Goal: Task Accomplishment & Management: Manage account settings

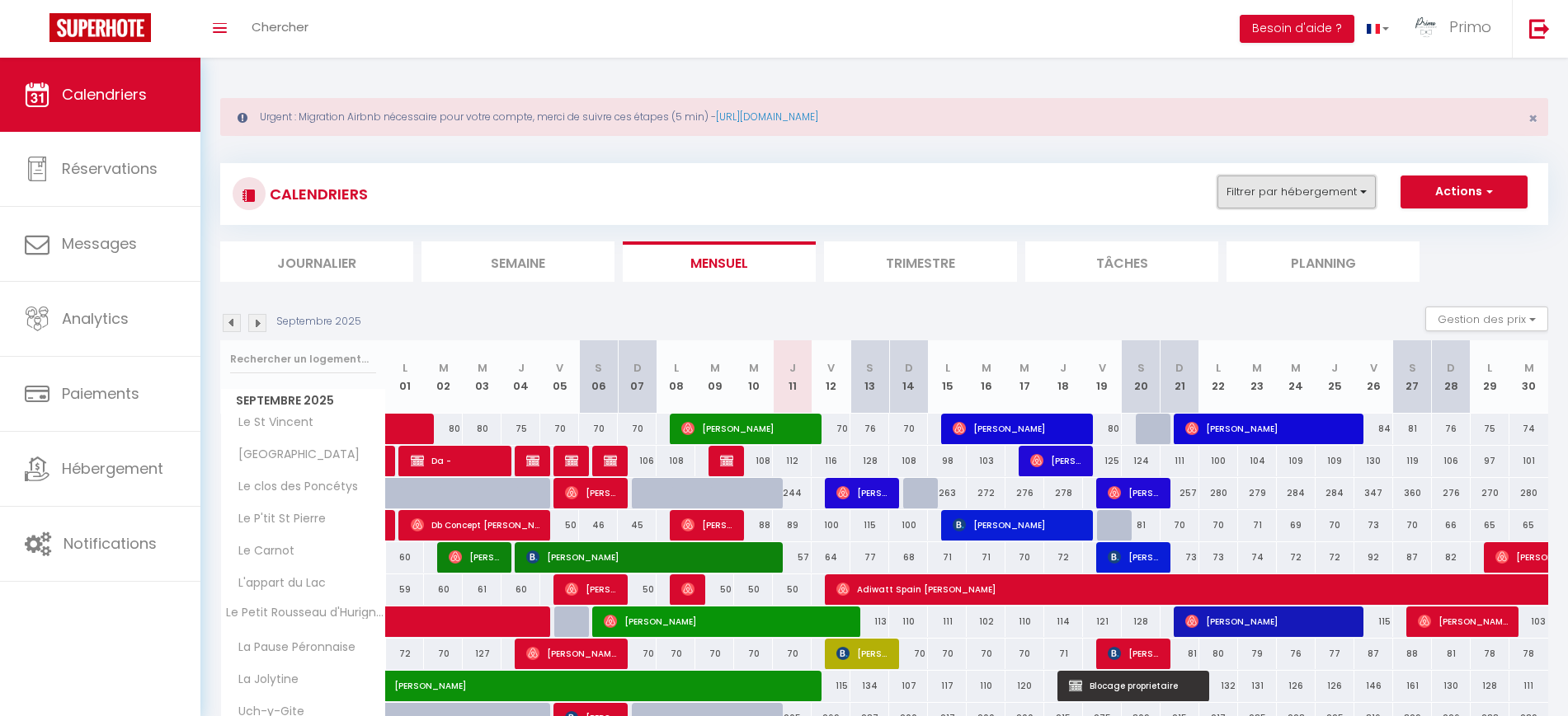
click at [1308, 189] on button "Filtrer par hébergement" at bounding box center [1297, 192] width 158 height 33
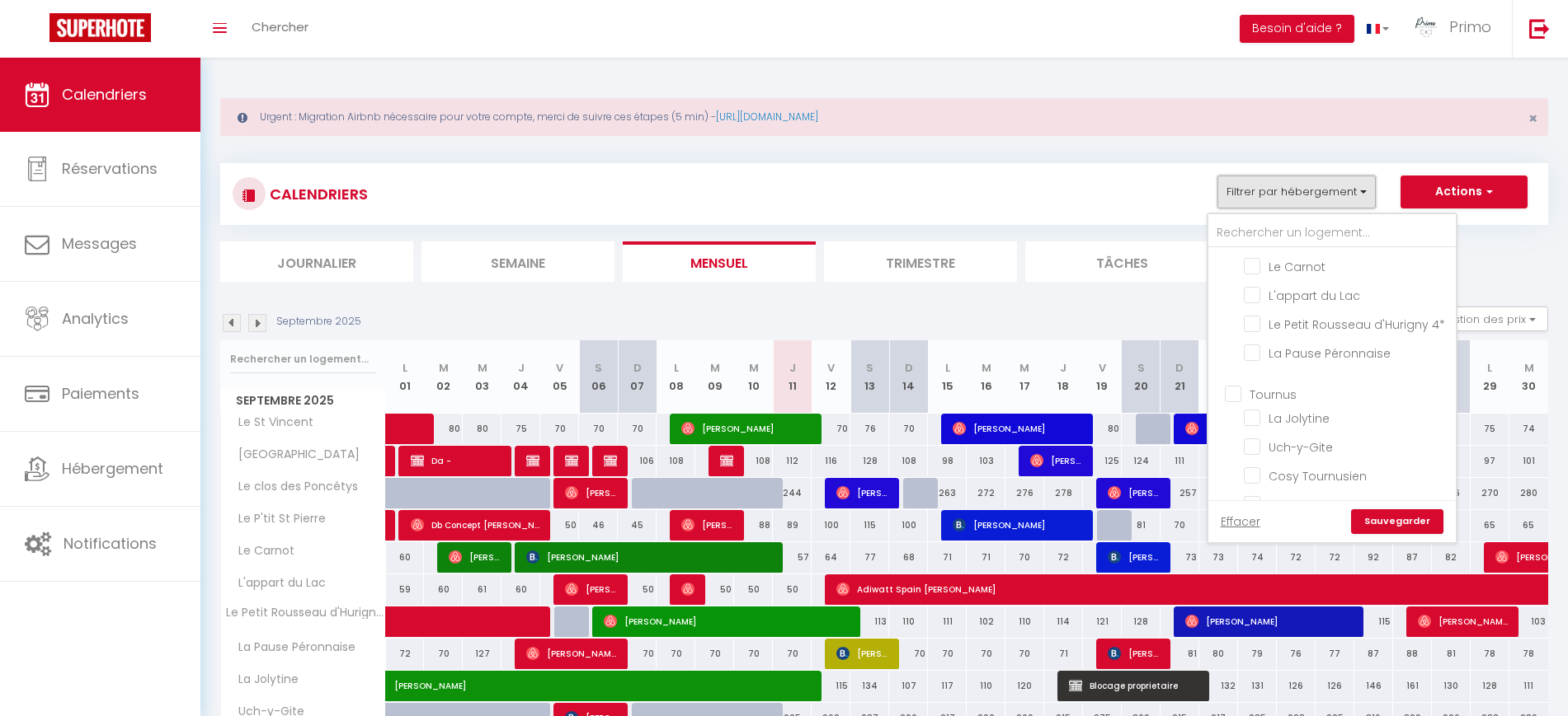
scroll to position [132, 0]
click at [873, 205] on div "CALENDRIERS Filtrer par hébergement [GEOGRAPHIC_DATA] [GEOGRAPHIC_DATA] [GEOGRA…" at bounding box center [884, 194] width 1303 height 37
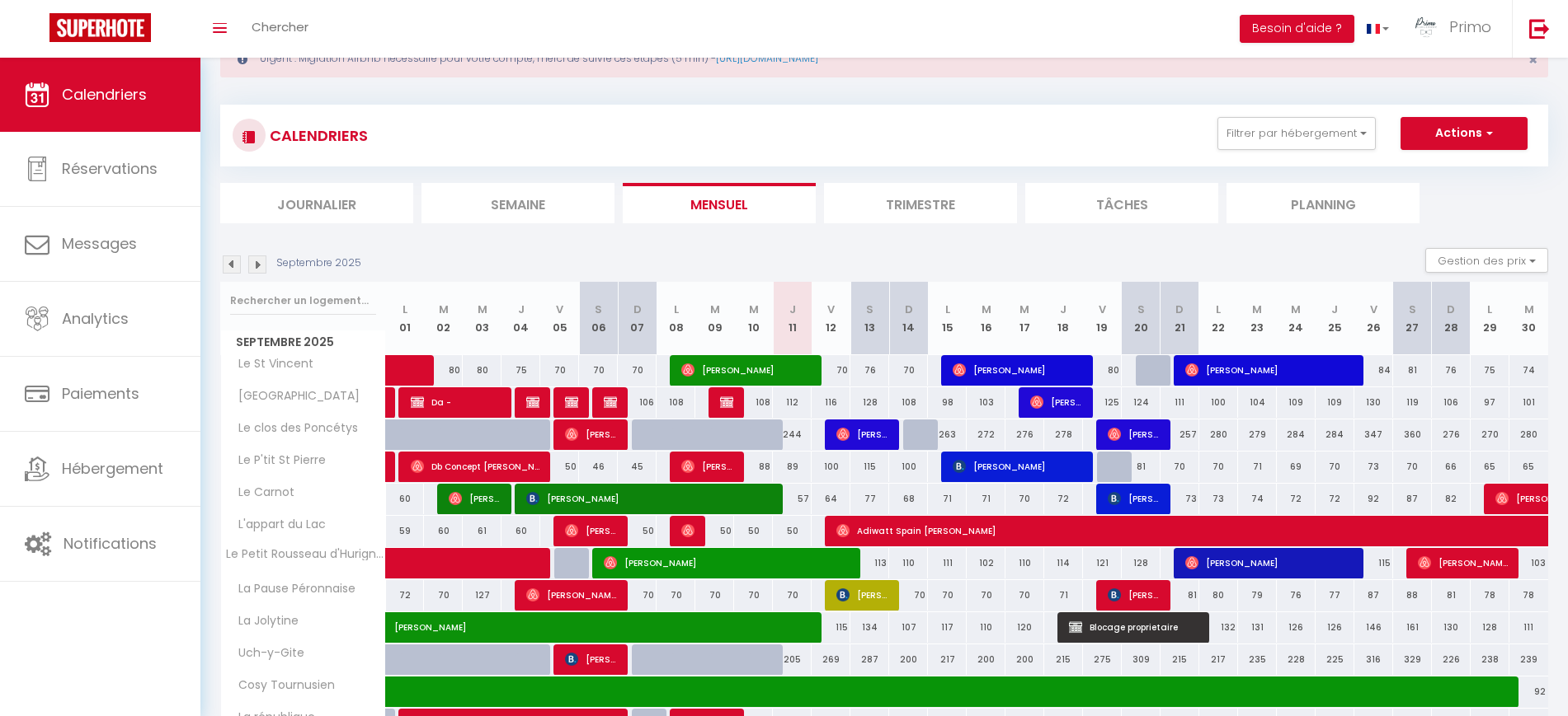
scroll to position [58, 0]
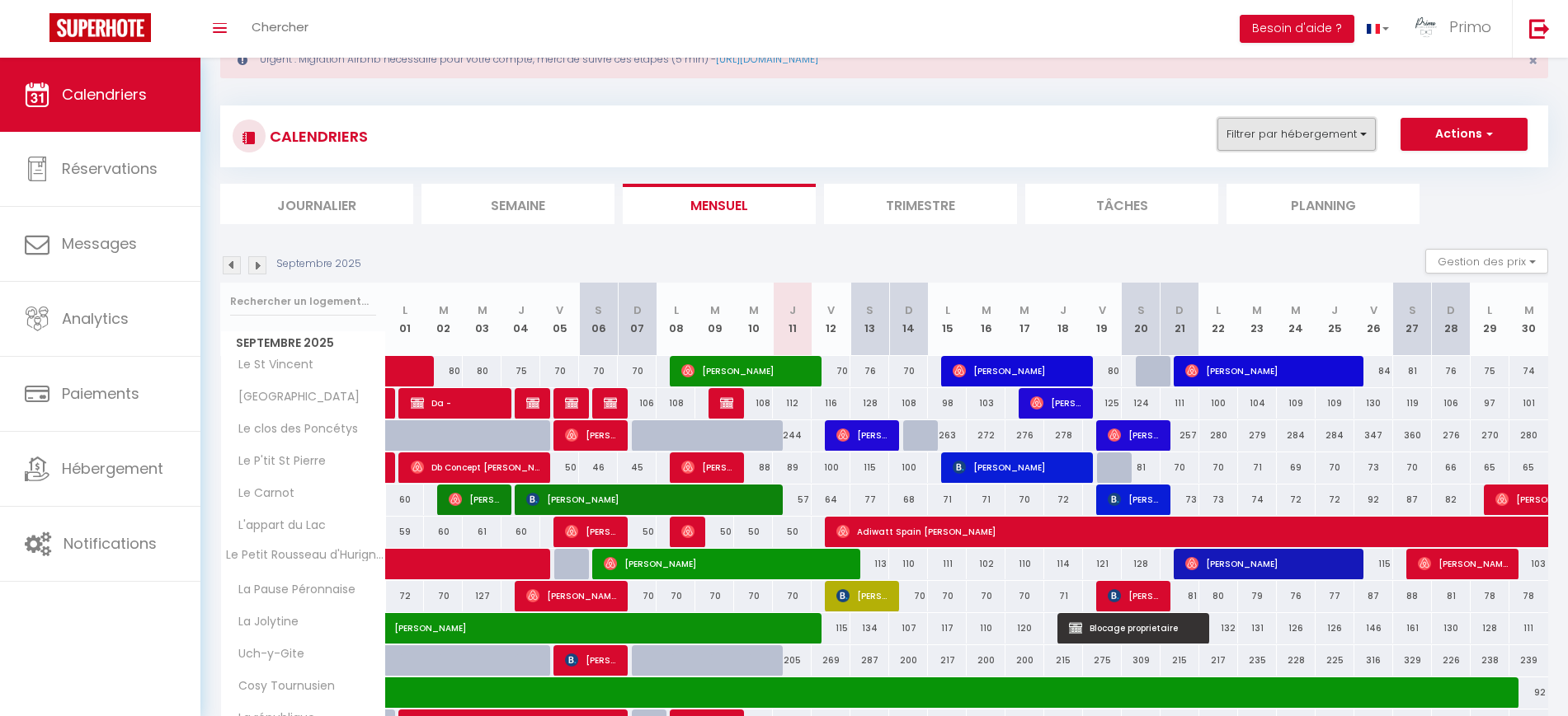
click at [1280, 123] on button "Filtrer par hébergement" at bounding box center [1297, 134] width 158 height 33
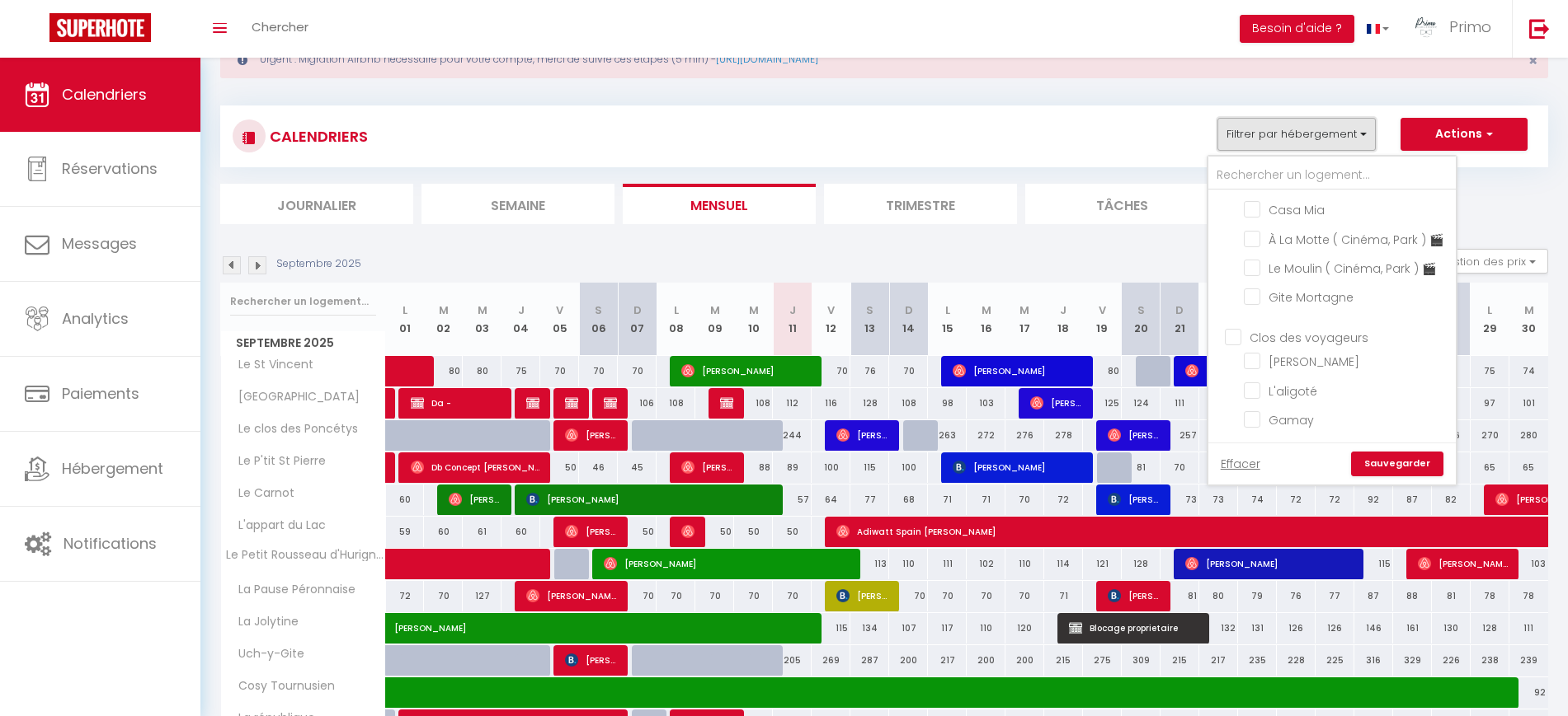
scroll to position [184, 0]
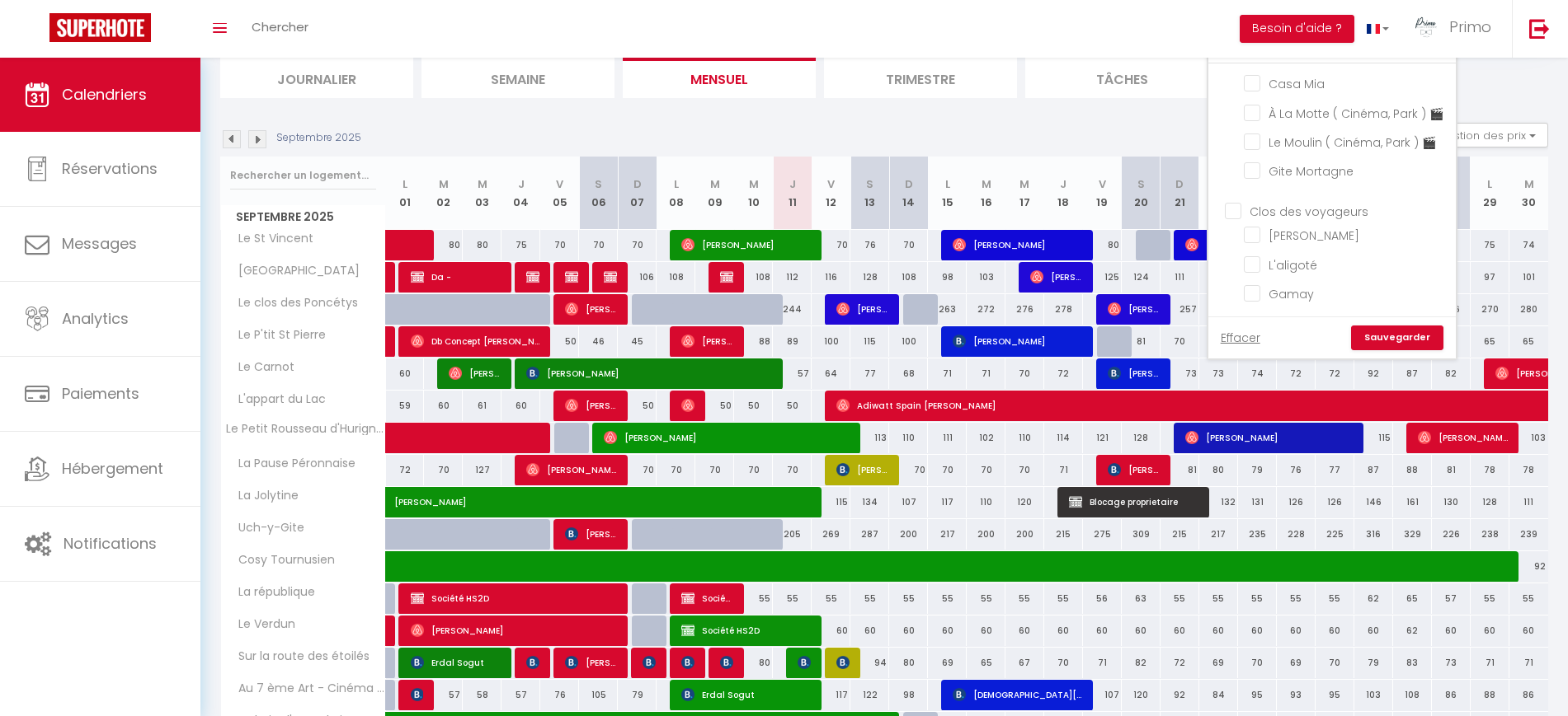
click at [1235, 209] on input "Clos des voyageurs" at bounding box center [1348, 210] width 247 height 16
checkbox input "true"
checkbox input "false"
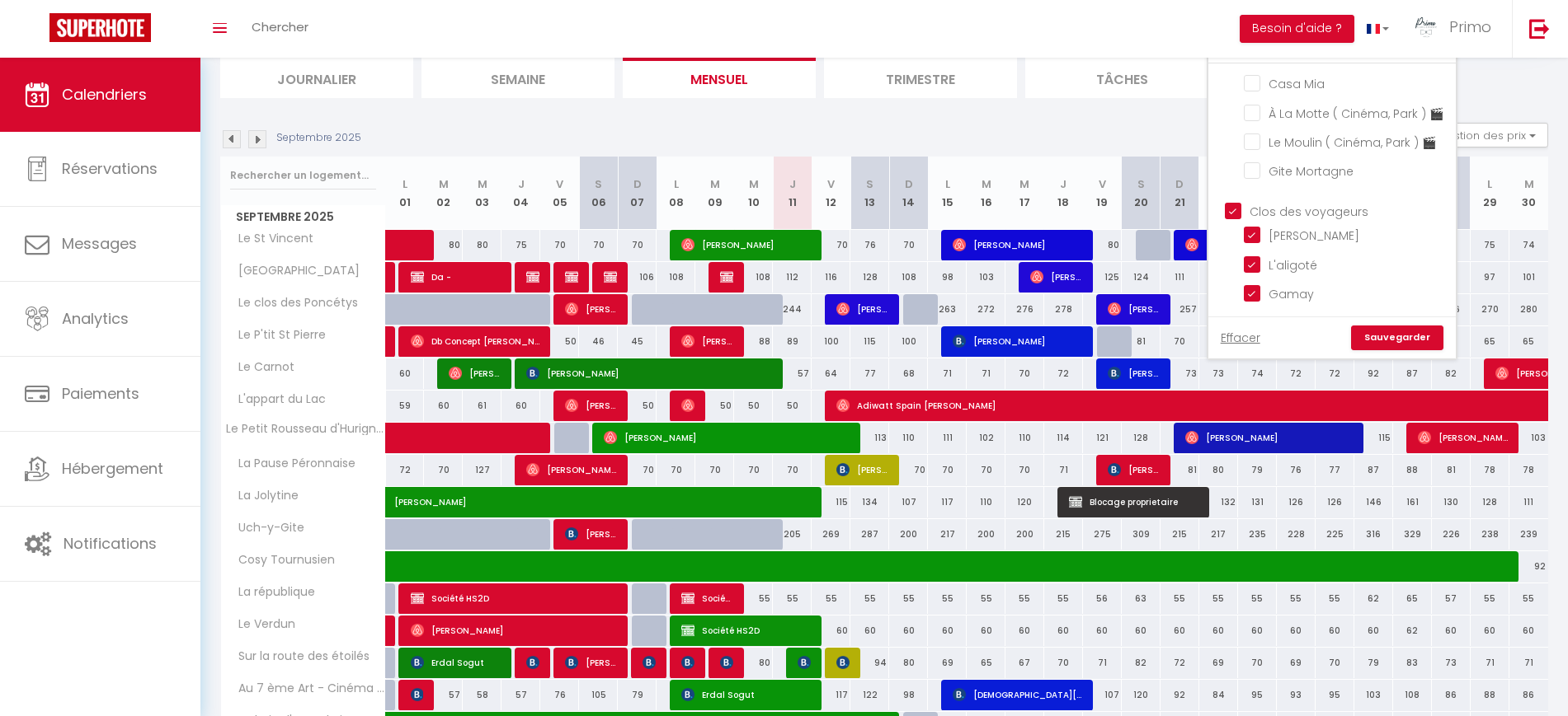
checkbox input "false"
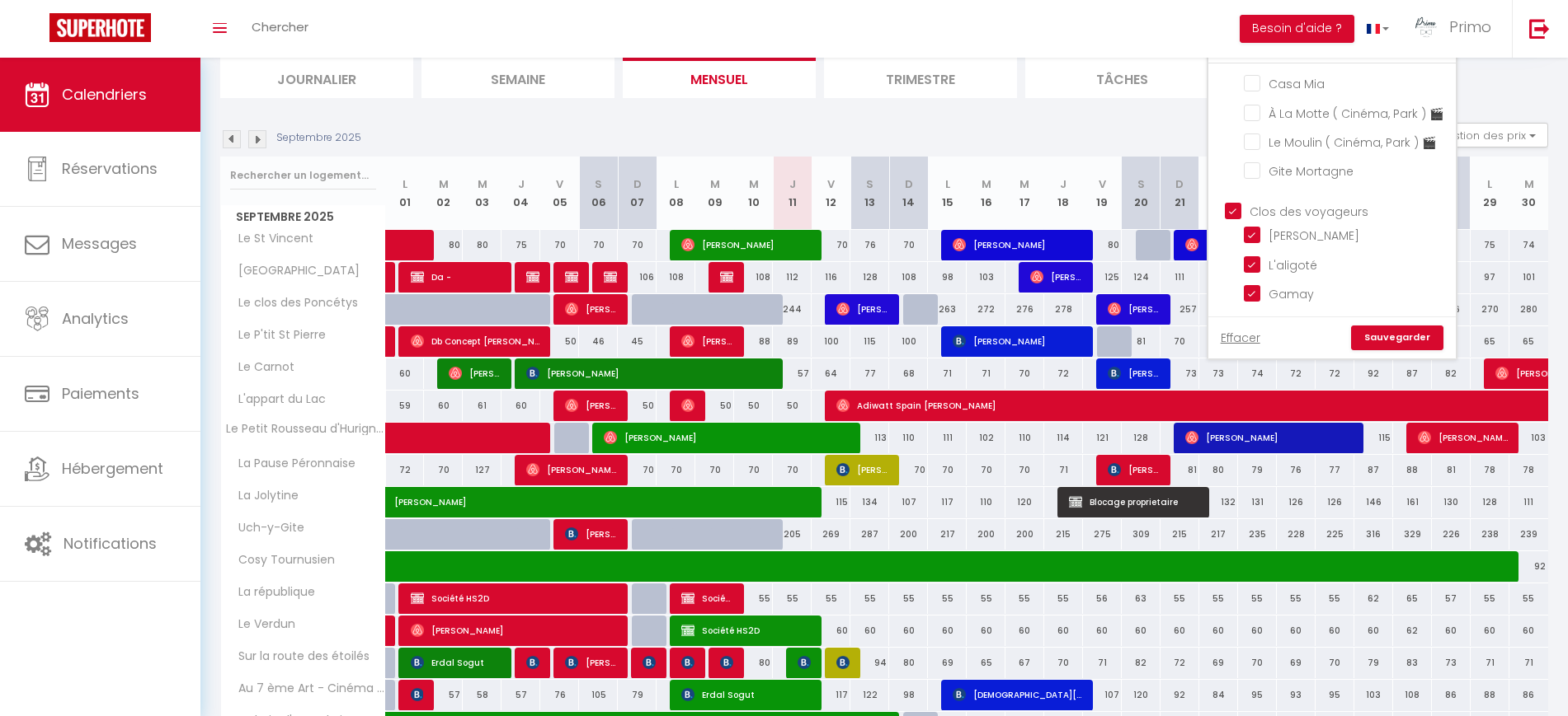
checkbox input "false"
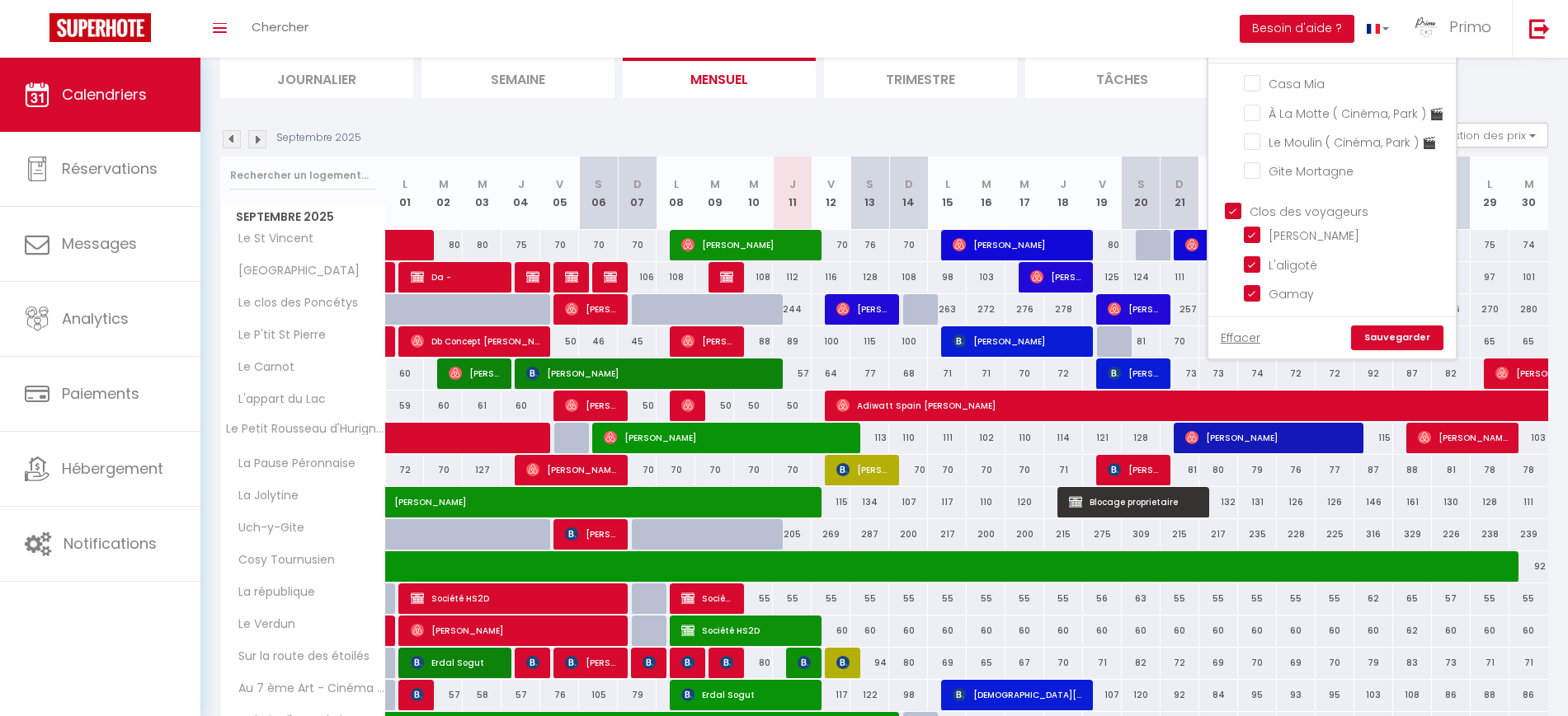
checkbox input "false"
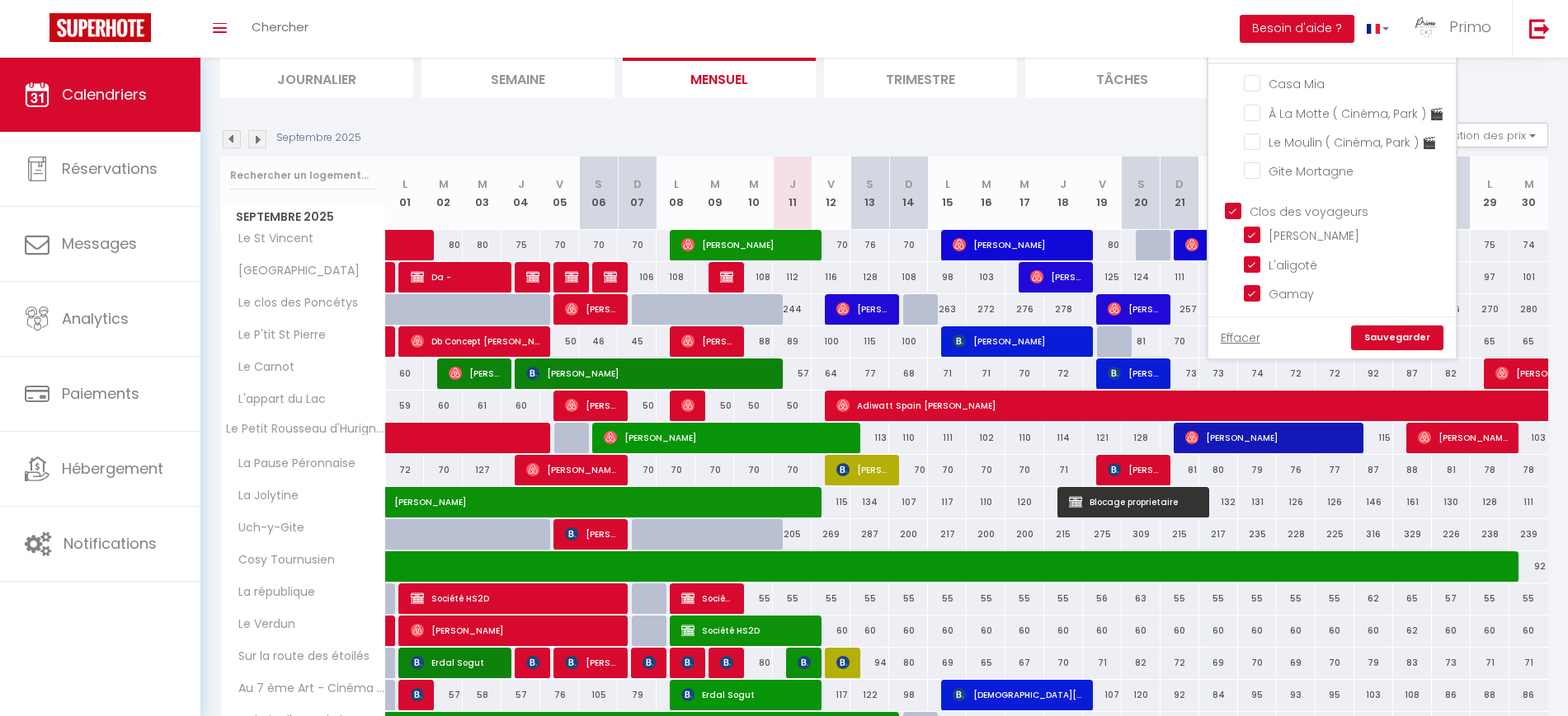
checkbox input "false"
checkbox input "true"
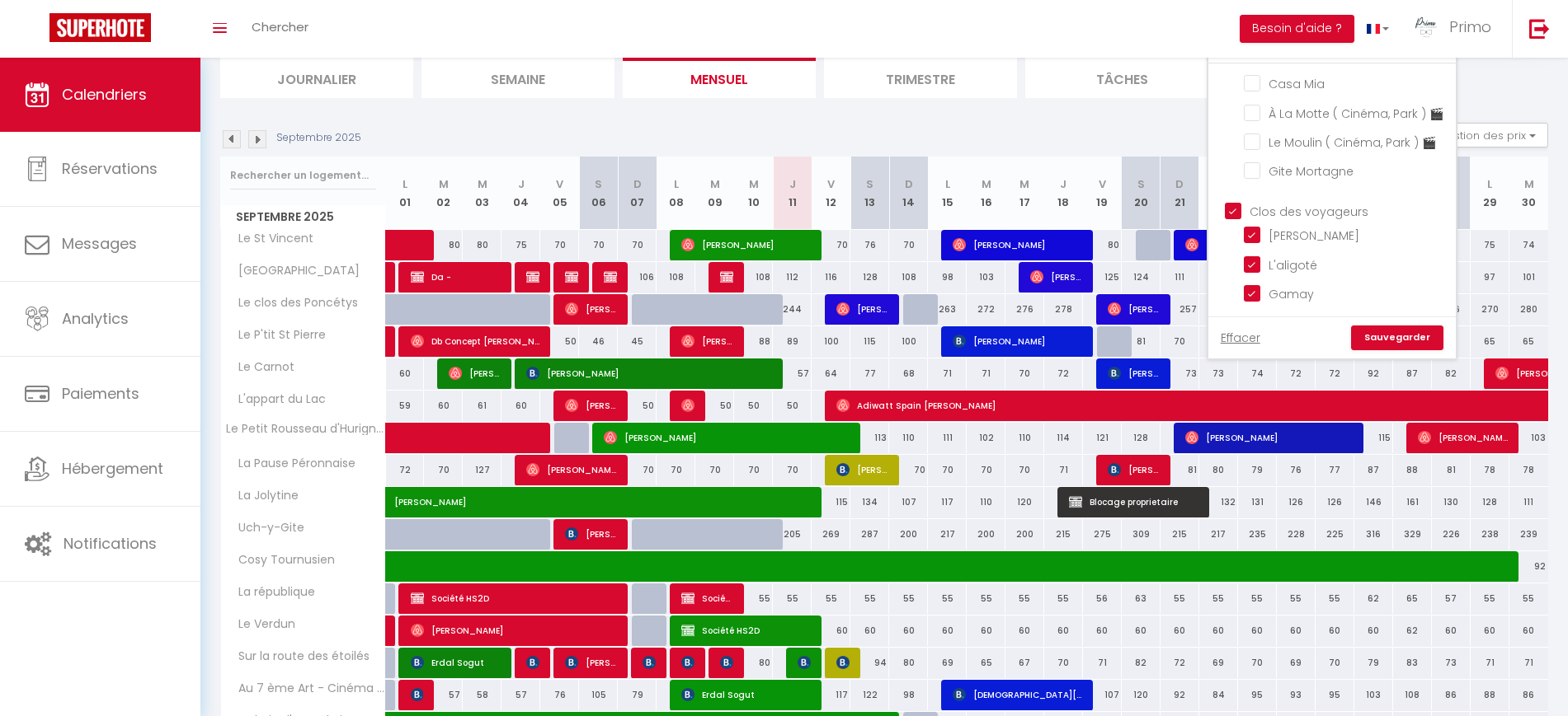
checkbox input "true"
click at [1378, 336] on link "Sauvegarder" at bounding box center [1397, 338] width 92 height 25
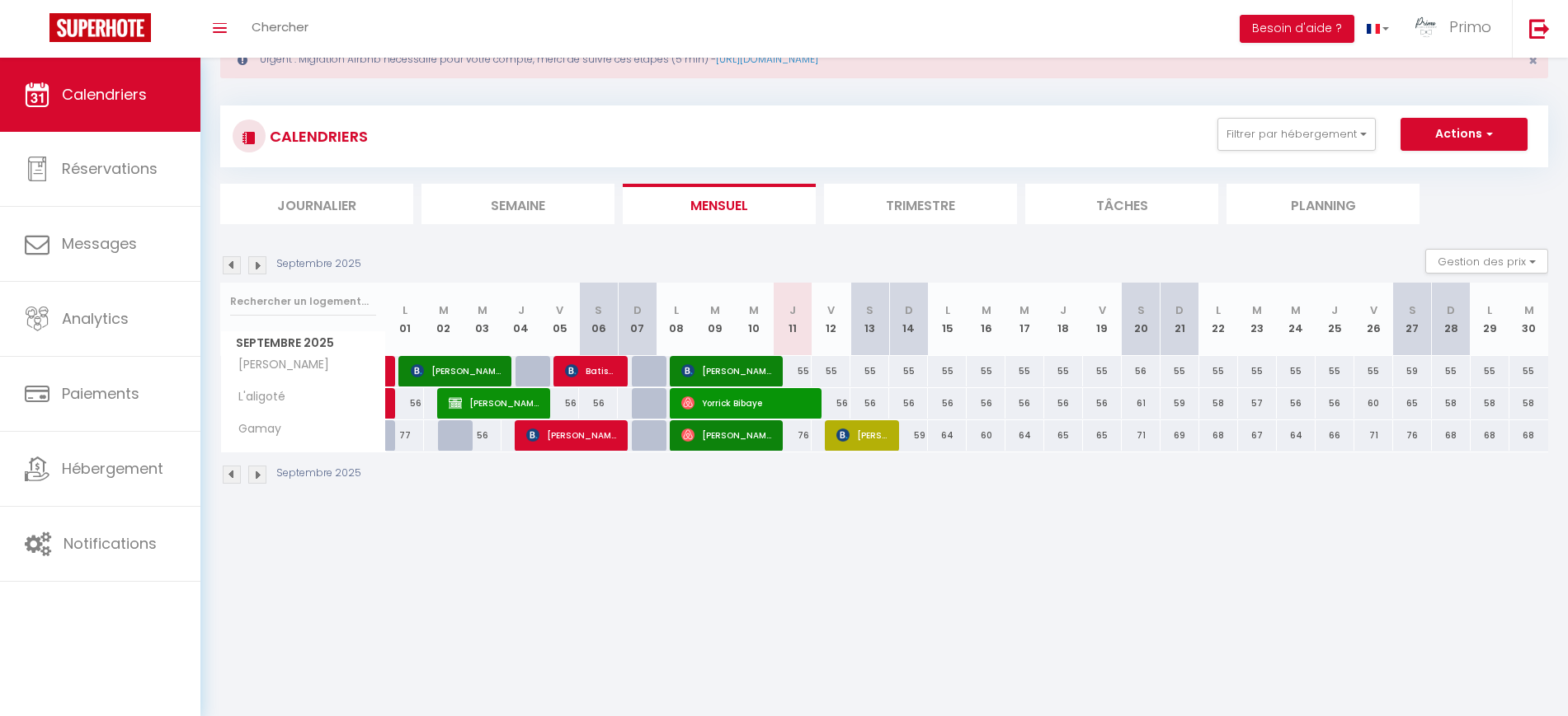
scroll to position [0, 0]
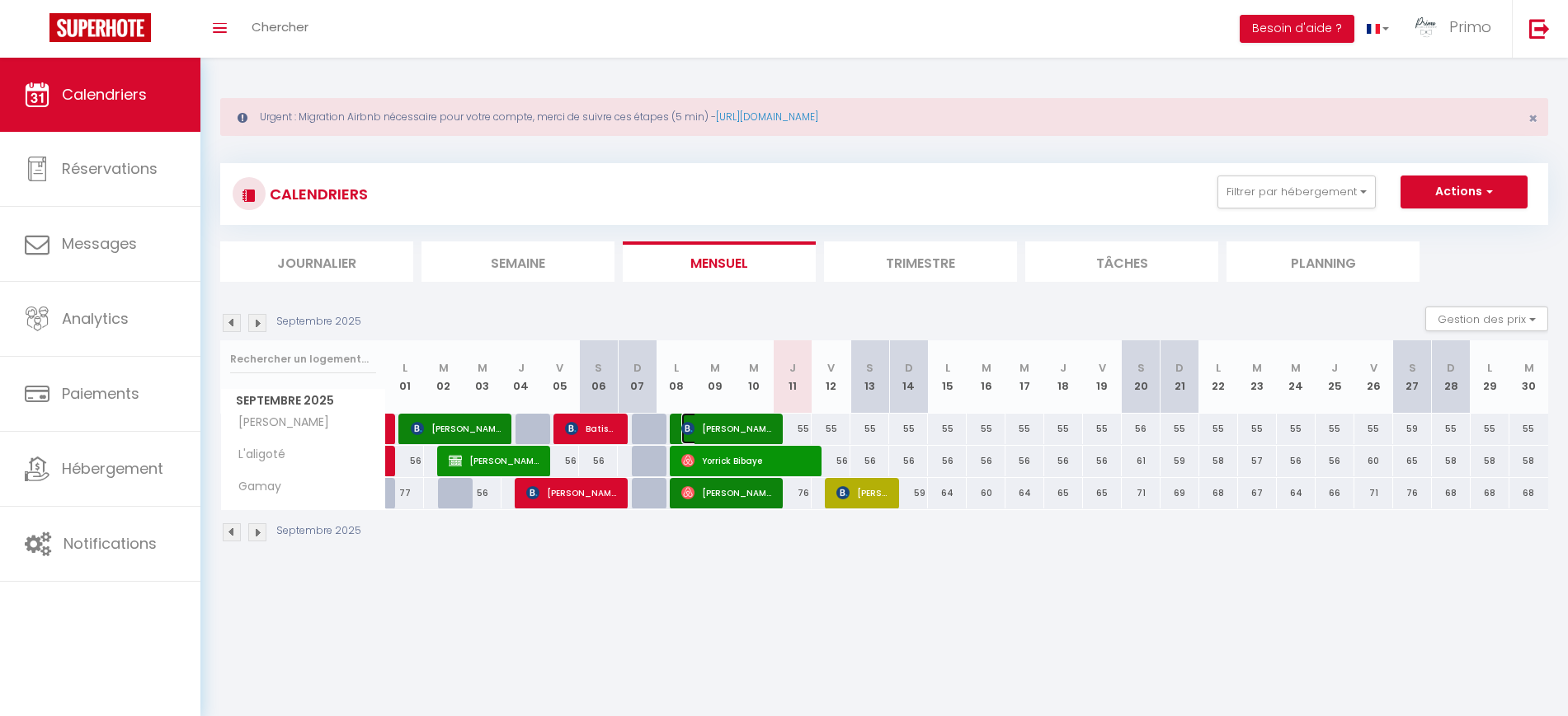
click at [723, 434] on span "[PERSON_NAME]" at bounding box center [726, 428] width 91 height 32
select select "OK"
select select "1"
select select "0"
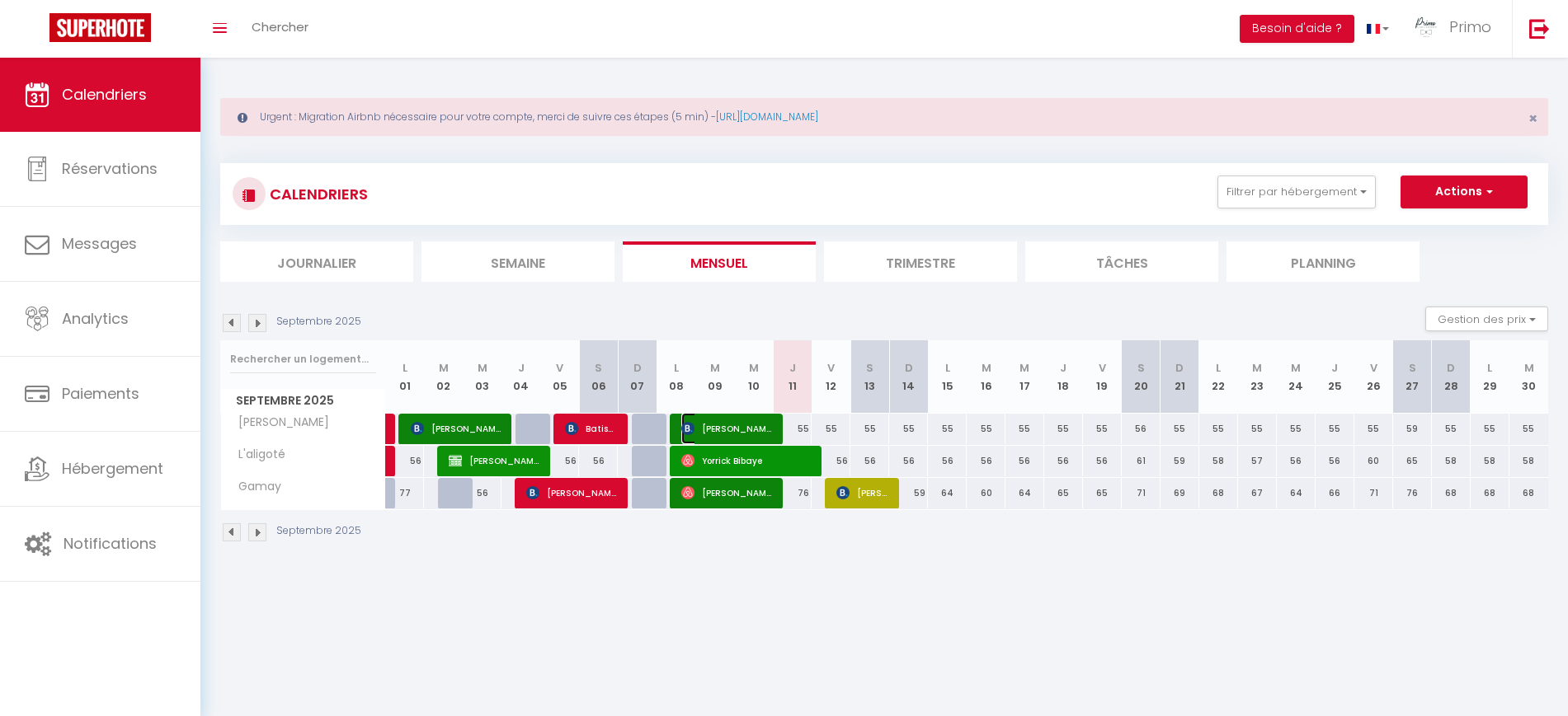
select select "1"
select select
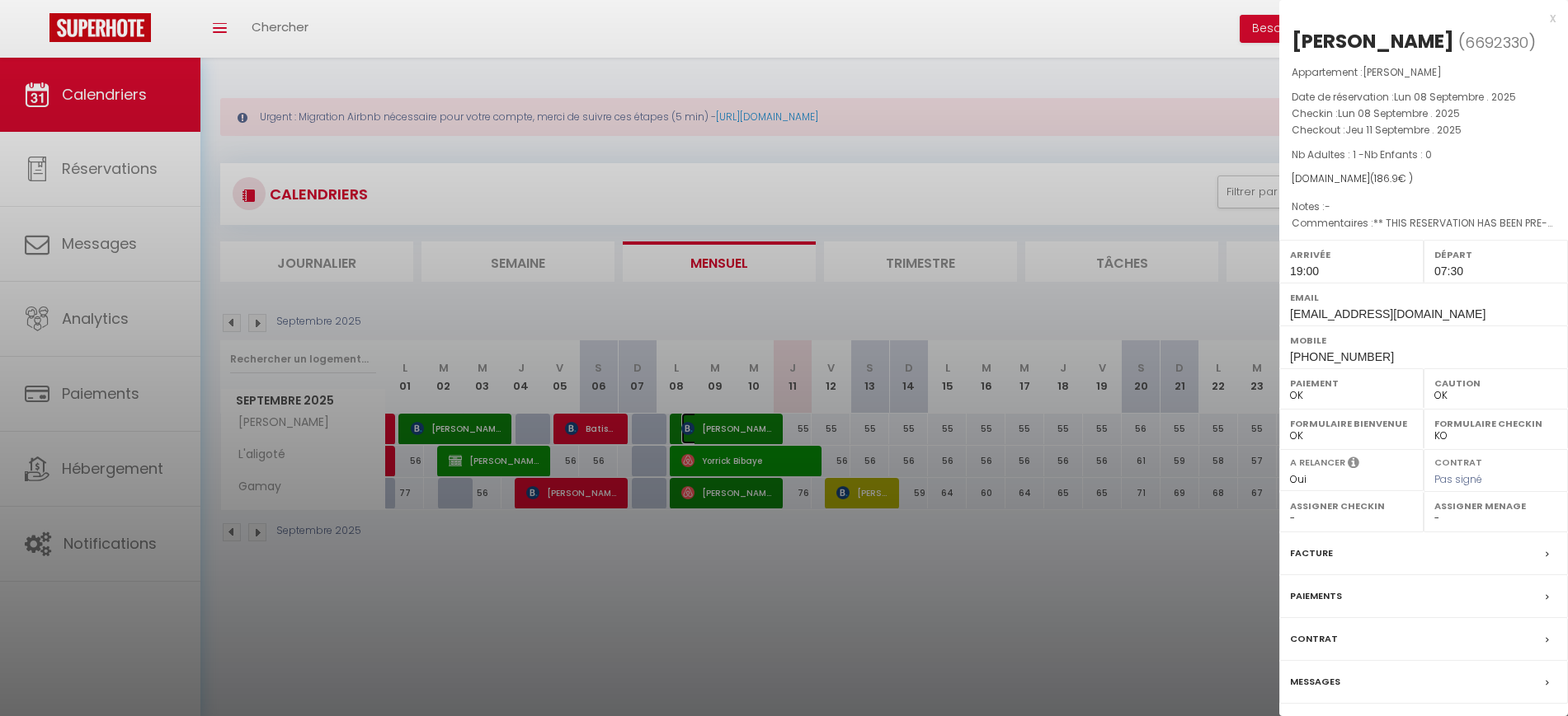
select select "48868"
click at [830, 611] on div at bounding box center [784, 358] width 1568 height 716
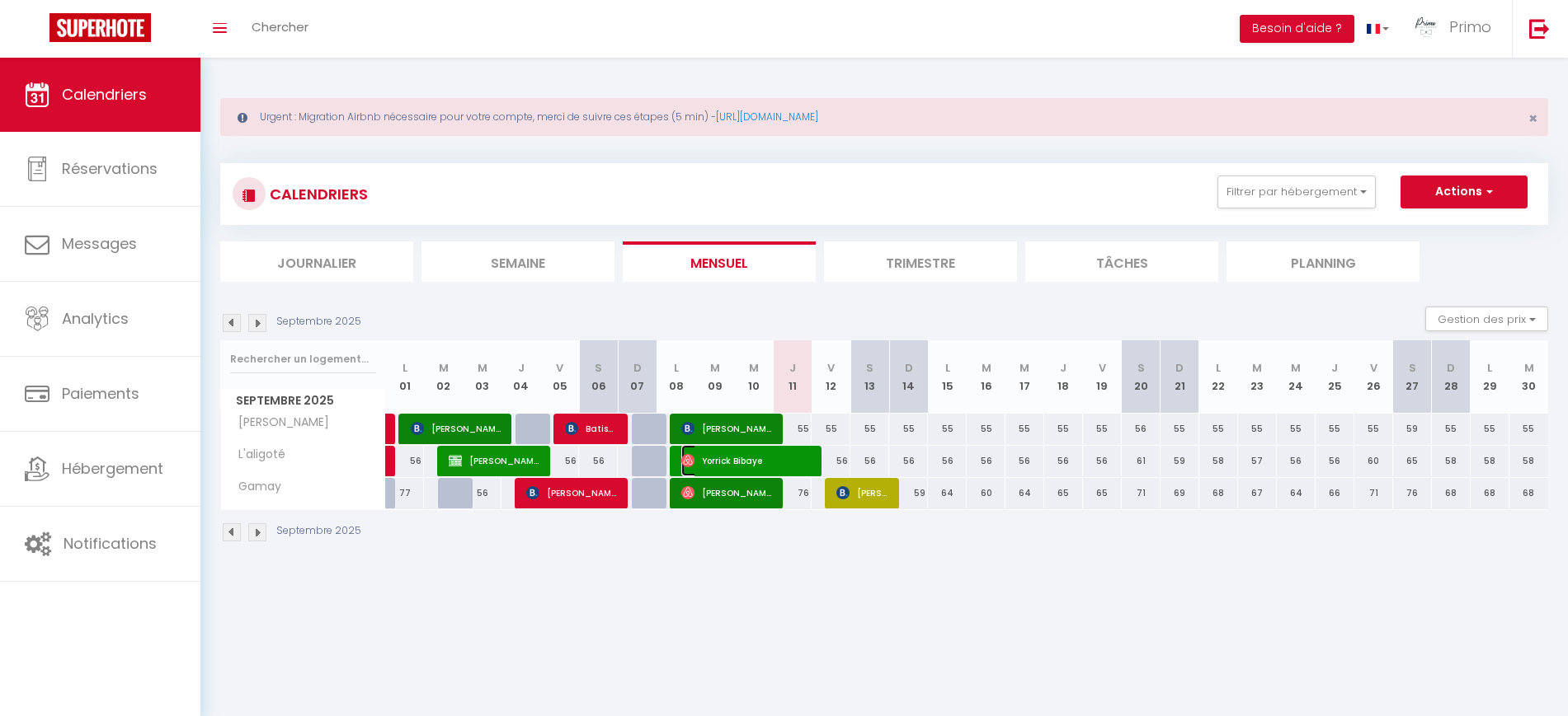
click at [718, 469] on span "Yorrick Bibaye" at bounding box center [745, 460] width 129 height 32
select select
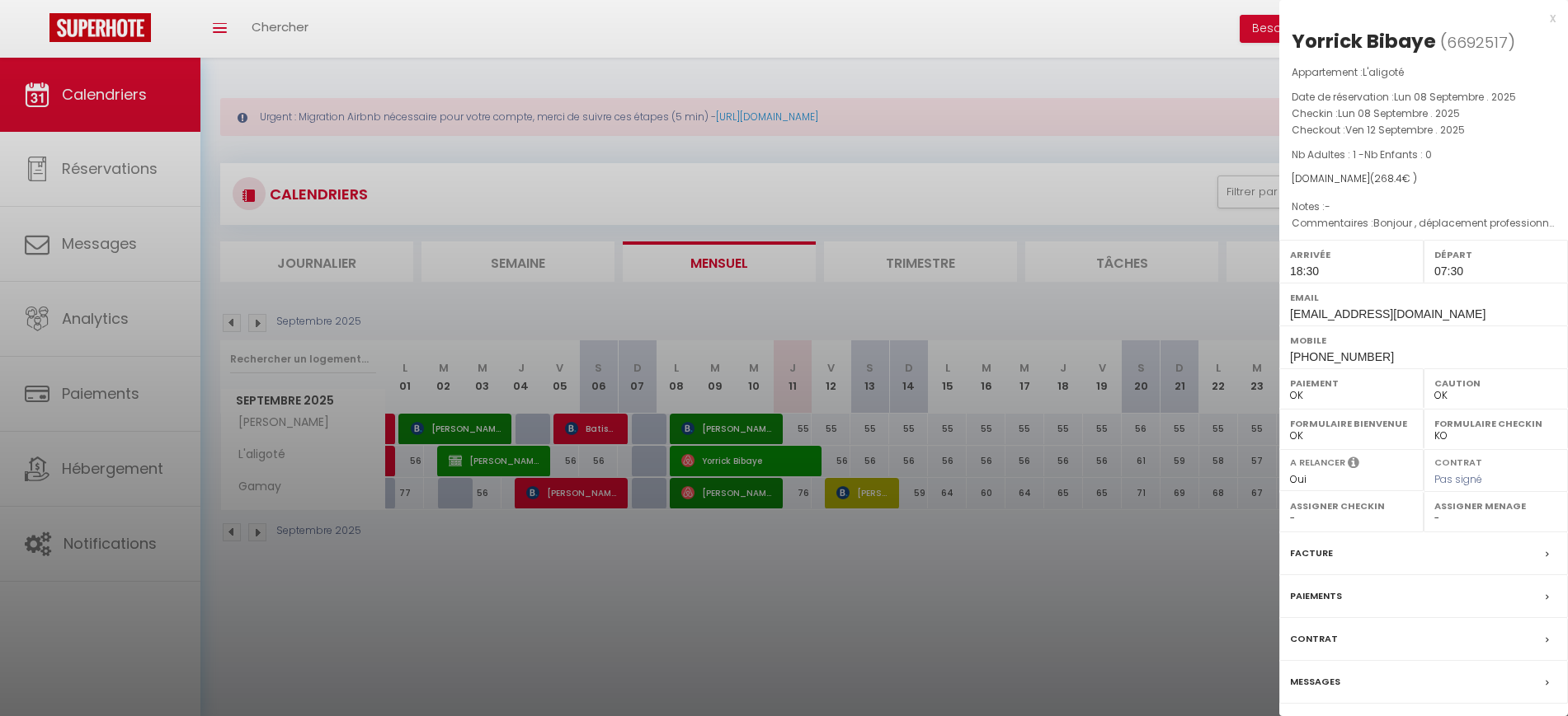
click at [748, 580] on div at bounding box center [784, 358] width 1568 height 716
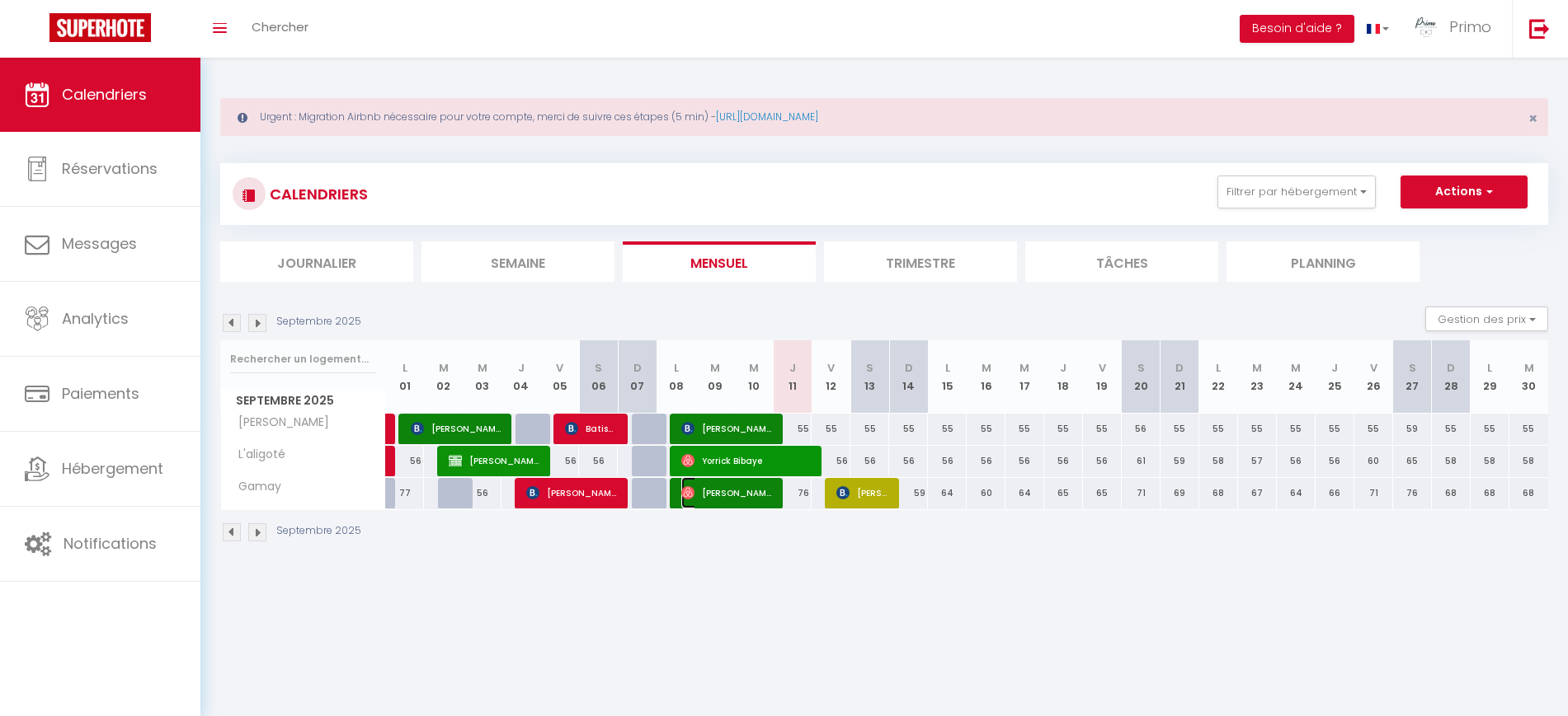
click at [719, 497] on span "[PERSON_NAME]" at bounding box center [726, 493] width 91 height 32
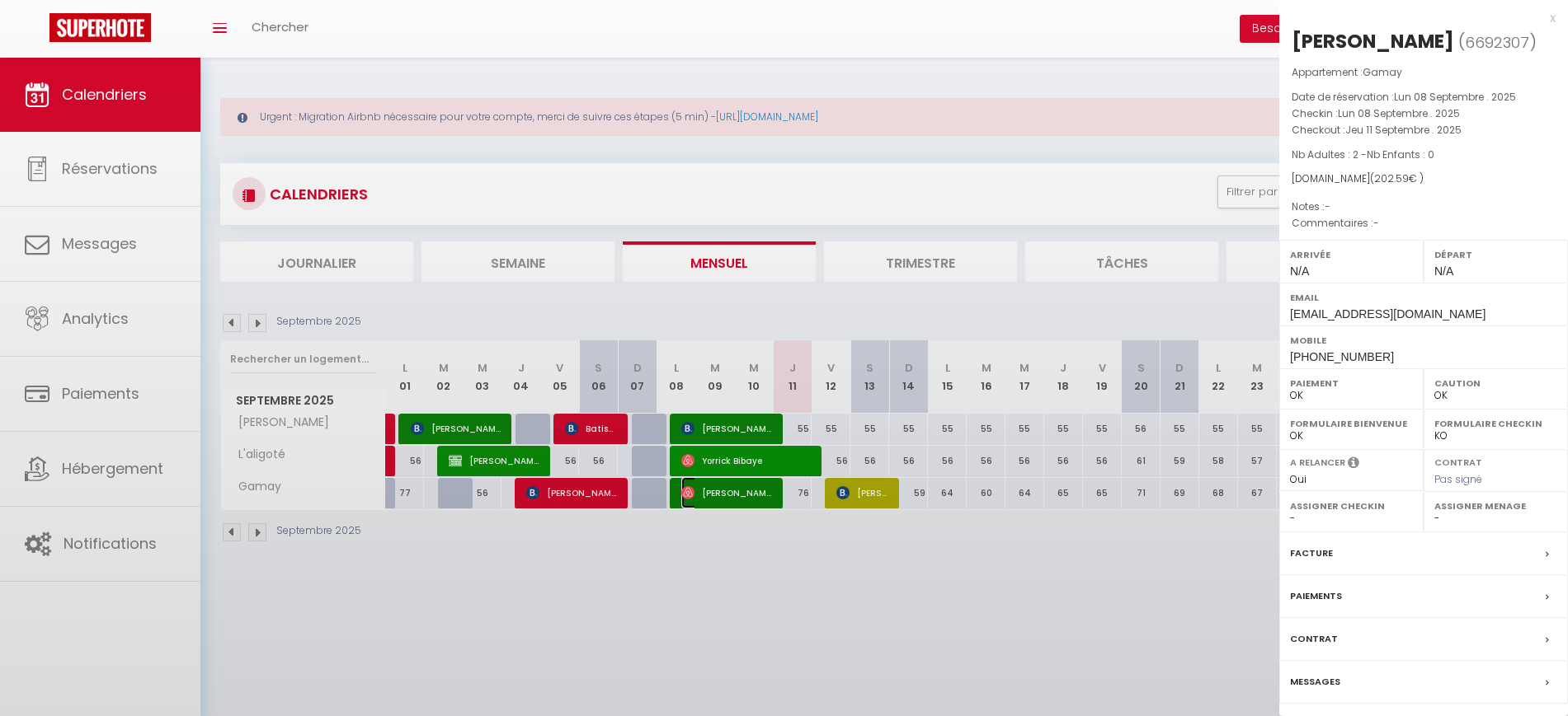
select select "48868"
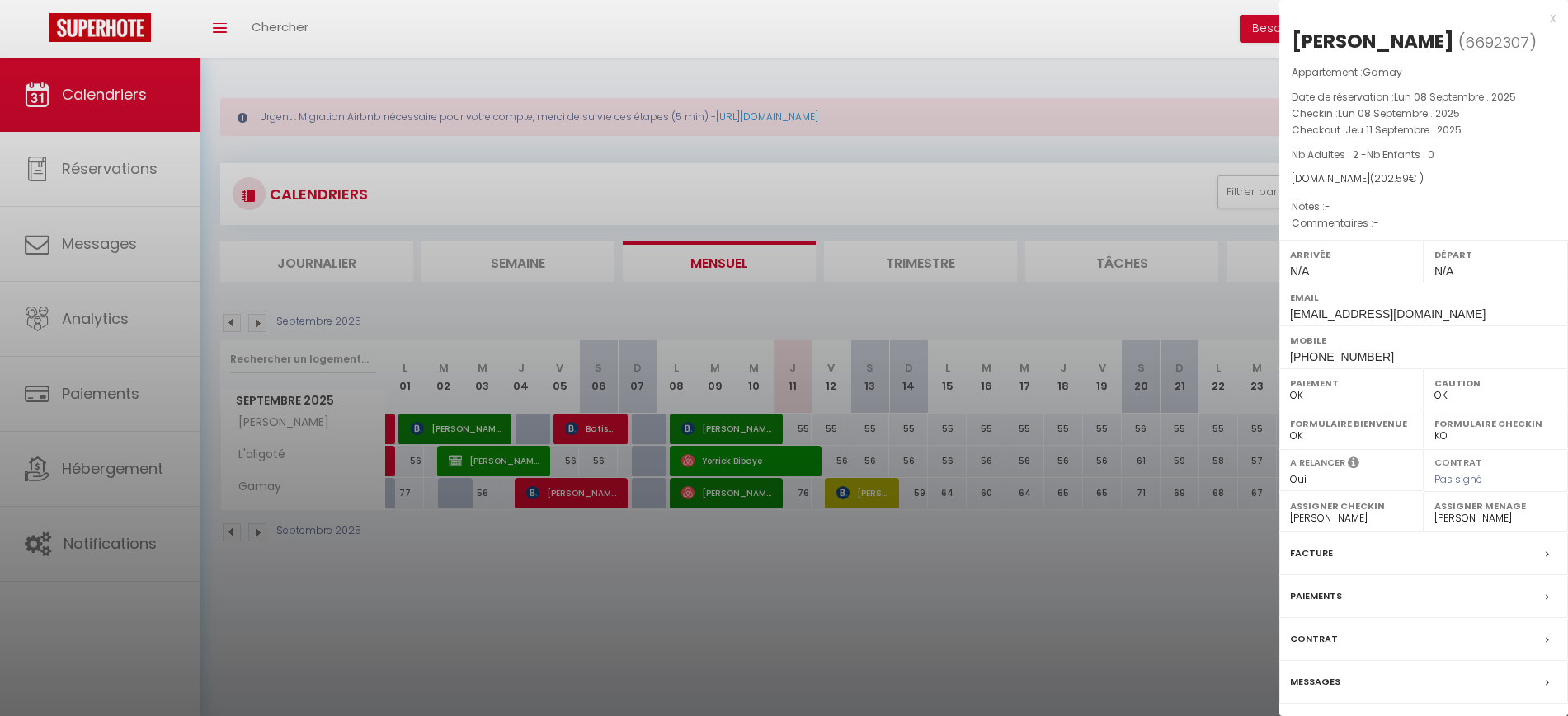
click at [725, 599] on div at bounding box center [784, 358] width 1568 height 716
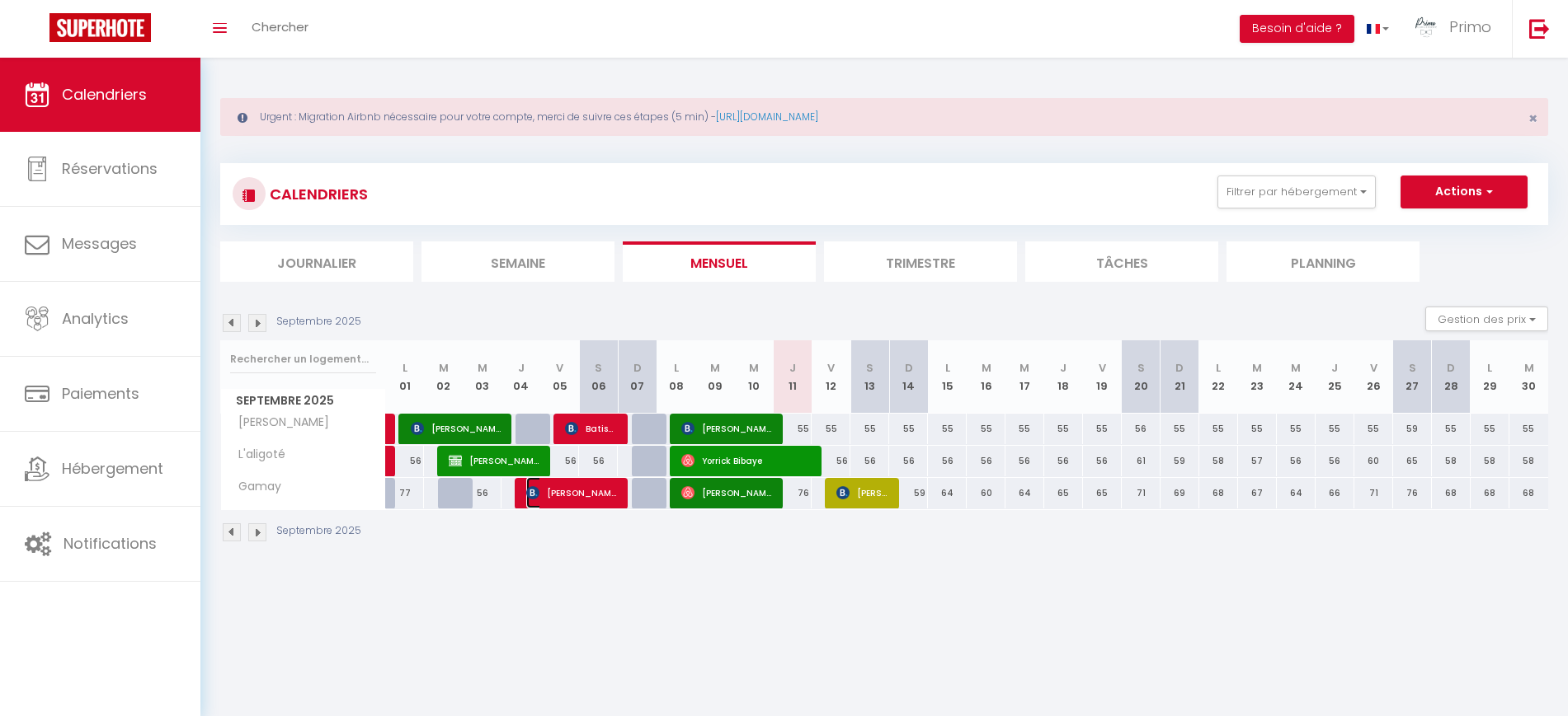
click at [566, 494] on span "[PERSON_NAME]" at bounding box center [572, 493] width 91 height 32
select select "1"
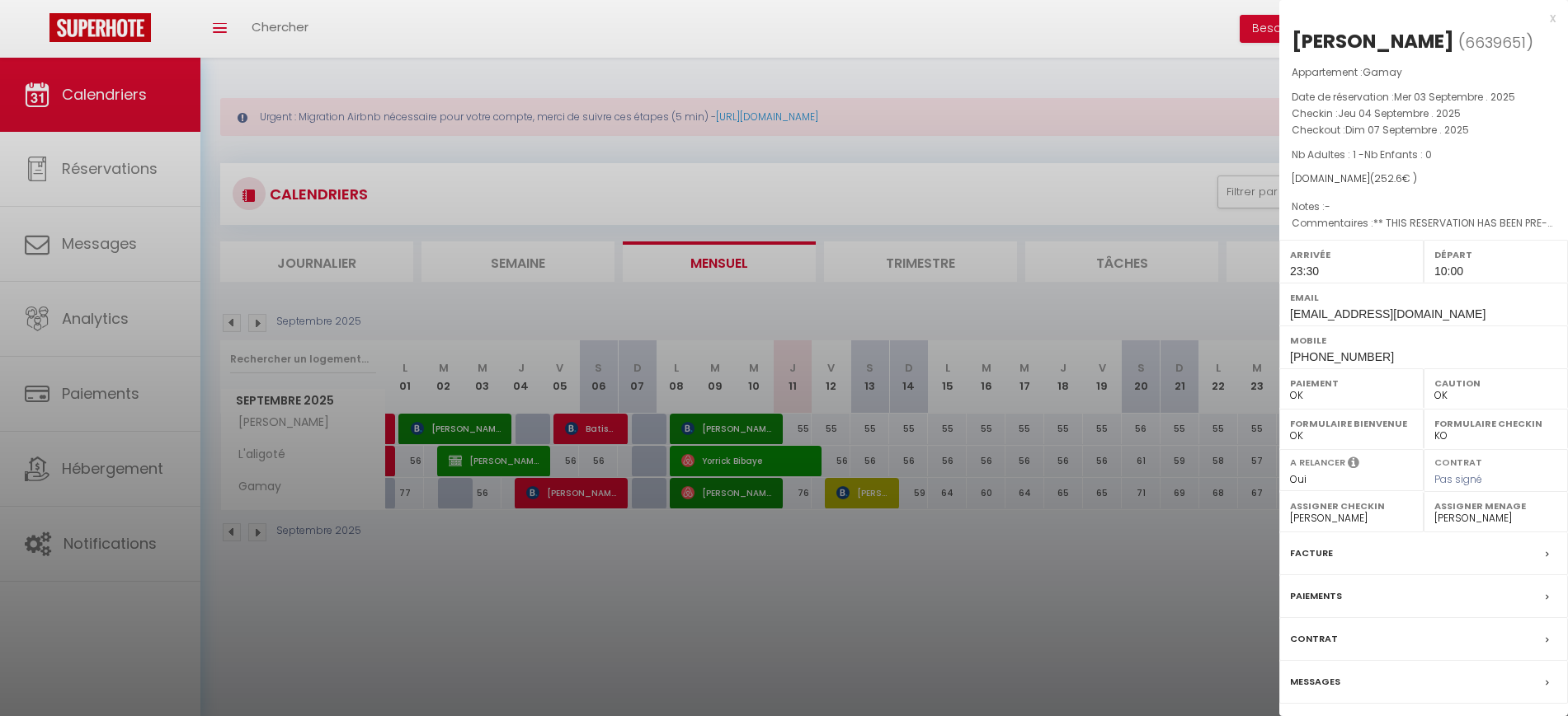
click at [770, 577] on div at bounding box center [784, 358] width 1568 height 716
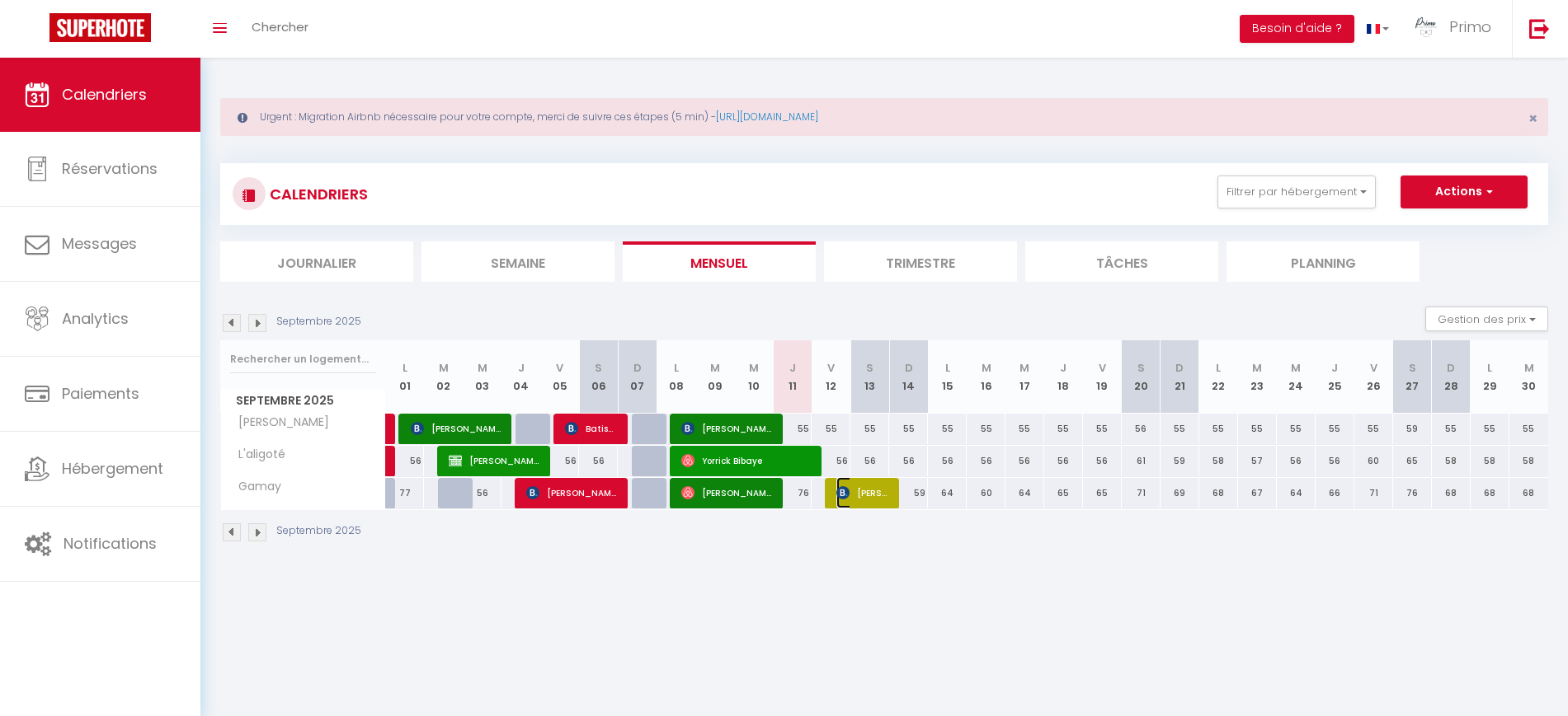
click at [864, 495] on span "[PERSON_NAME]" at bounding box center [862, 493] width 52 height 32
select select "KO"
select select
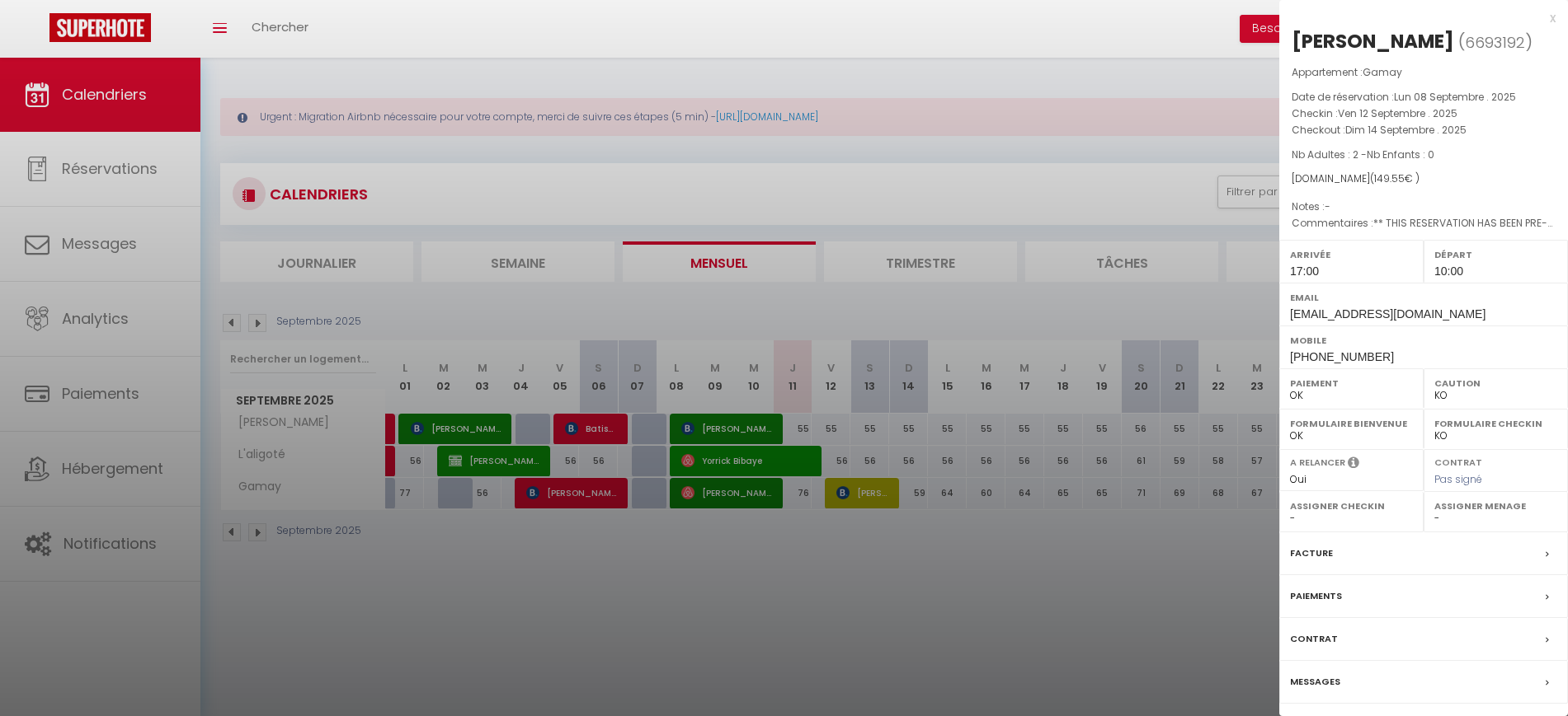
click at [763, 572] on div at bounding box center [784, 358] width 1568 height 716
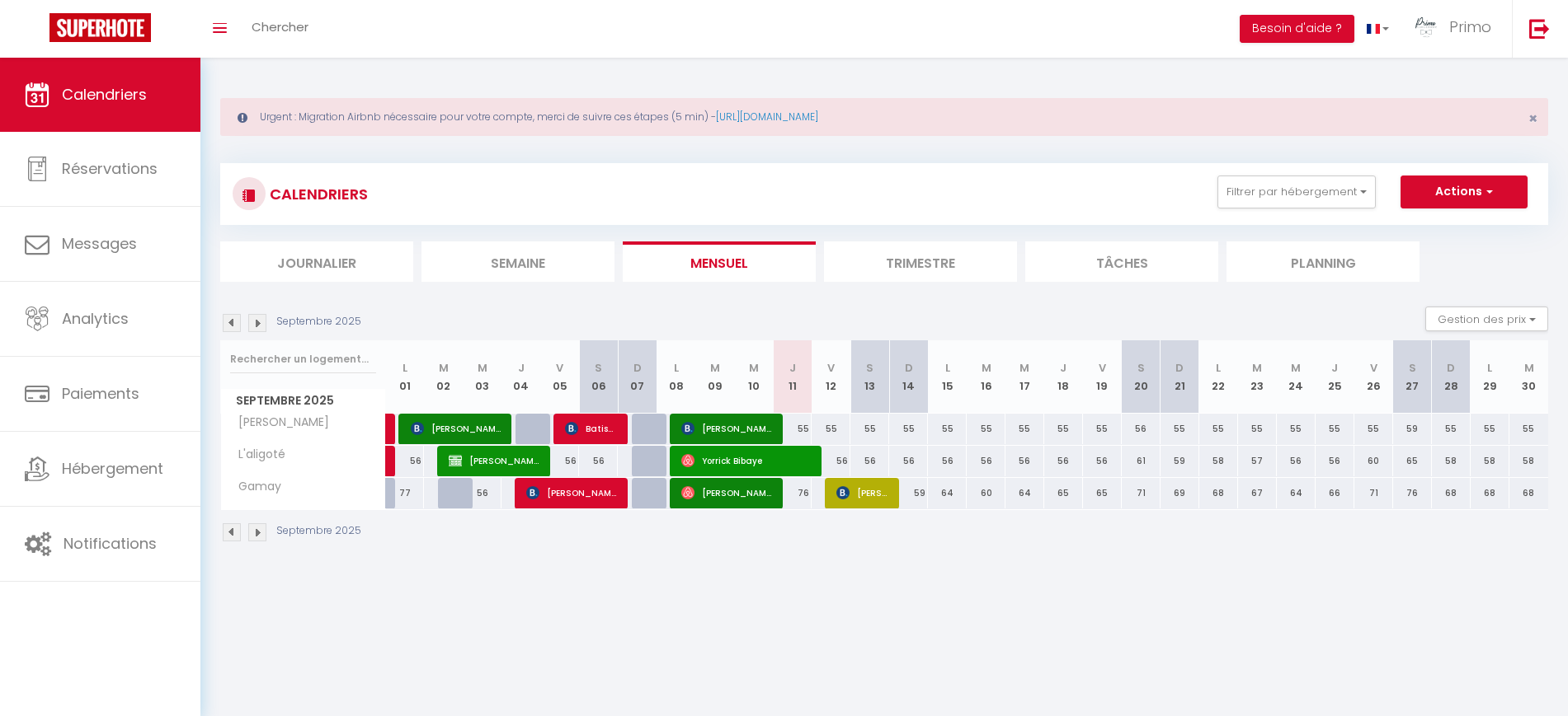
click at [233, 321] on img at bounding box center [231, 323] width 18 height 18
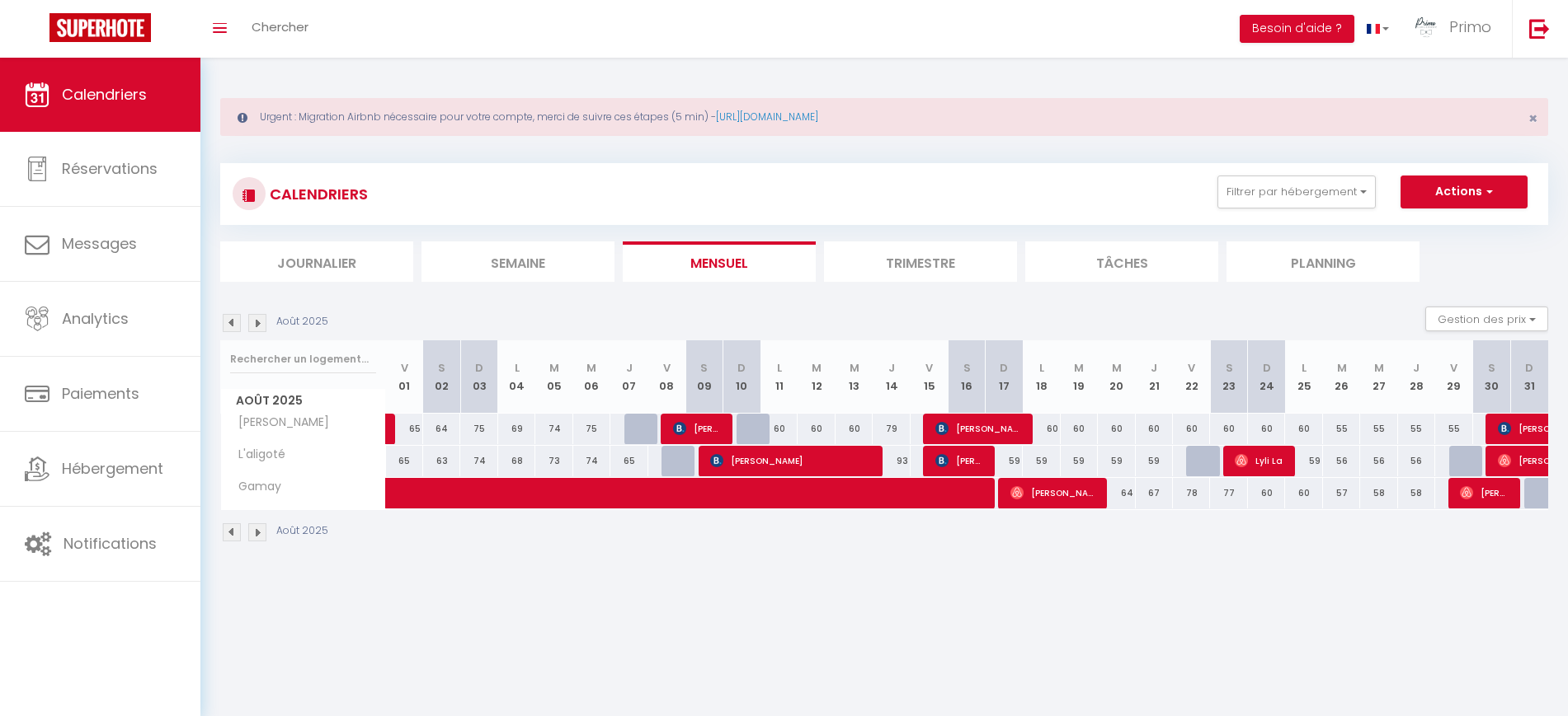
click at [239, 321] on img at bounding box center [231, 323] width 18 height 18
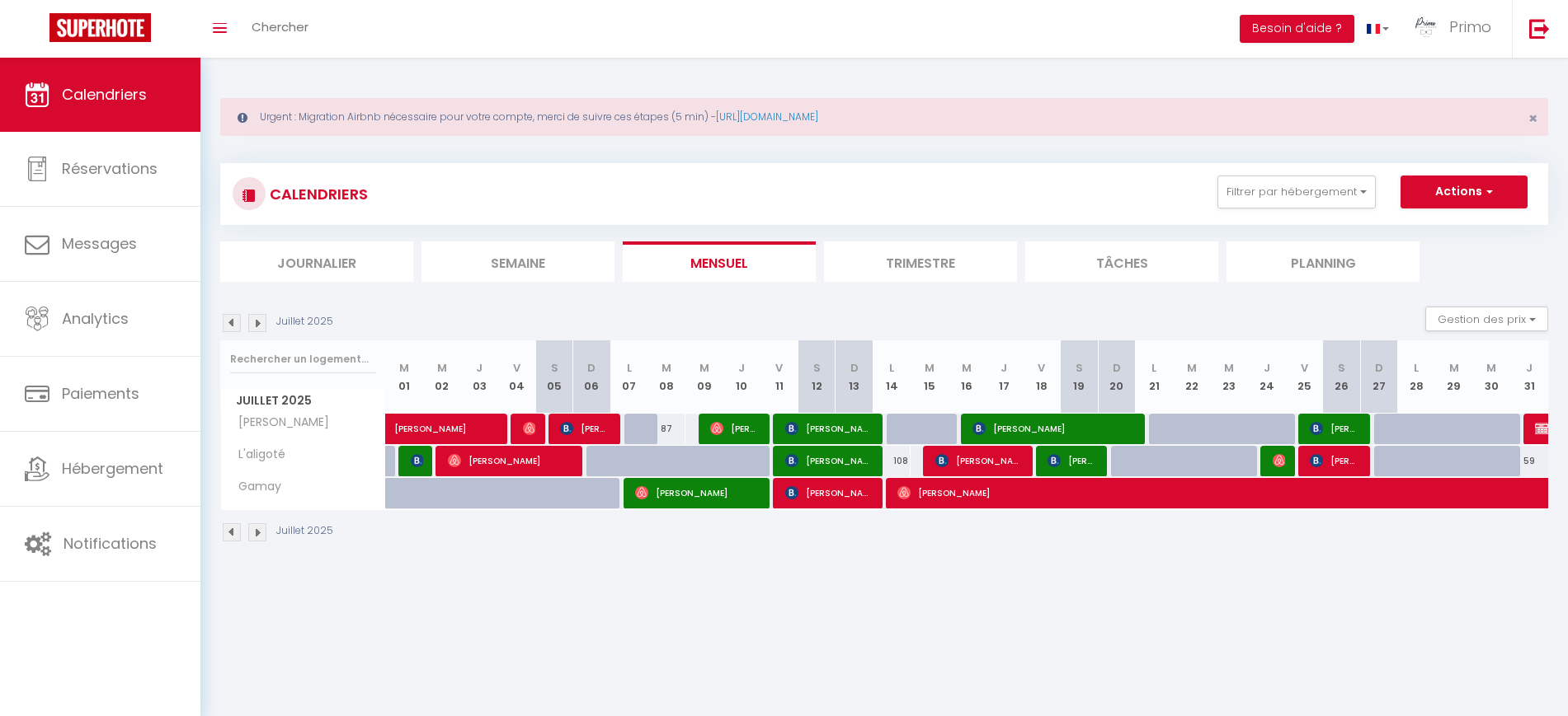
click at [254, 323] on img at bounding box center [257, 323] width 18 height 18
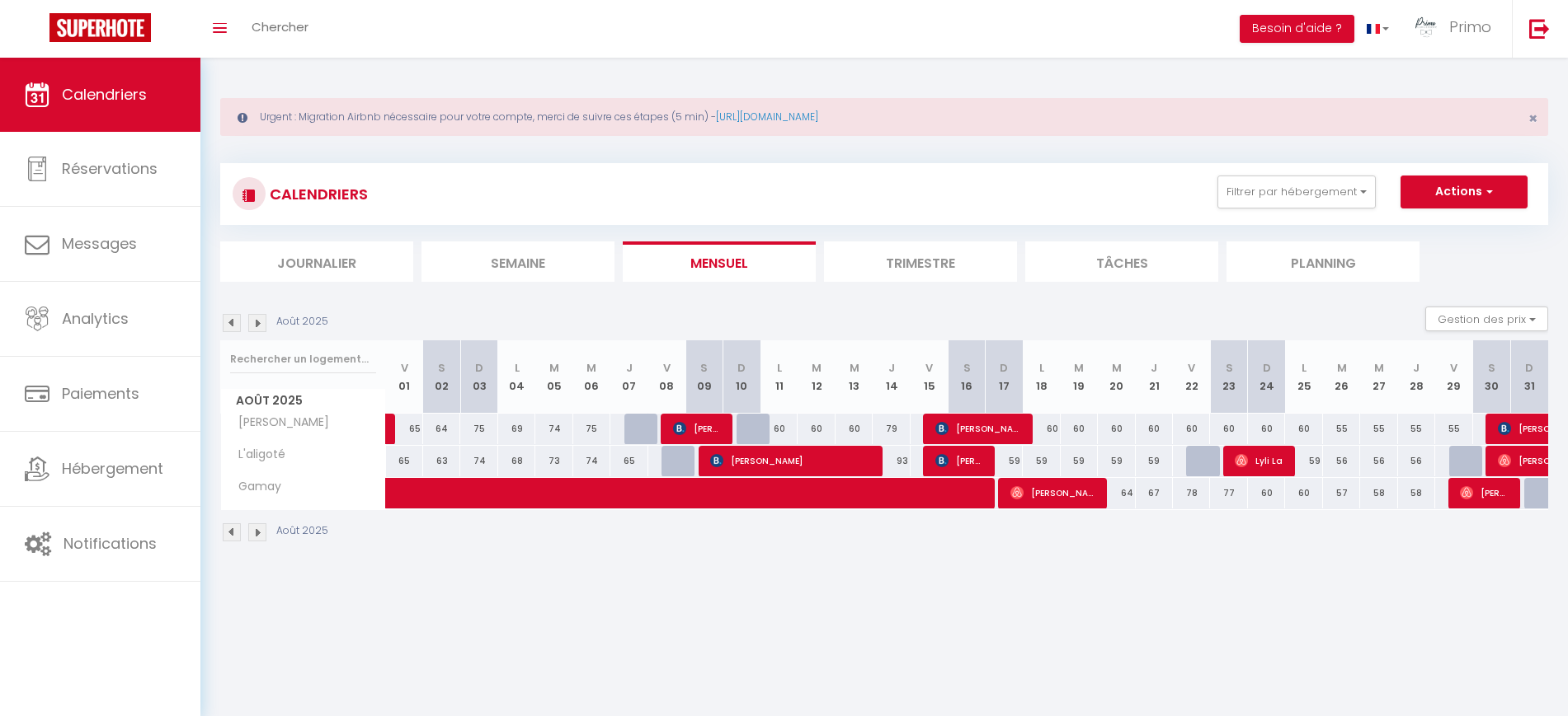
click at [254, 323] on img at bounding box center [257, 323] width 18 height 18
